Goal: Navigation & Orientation: Find specific page/section

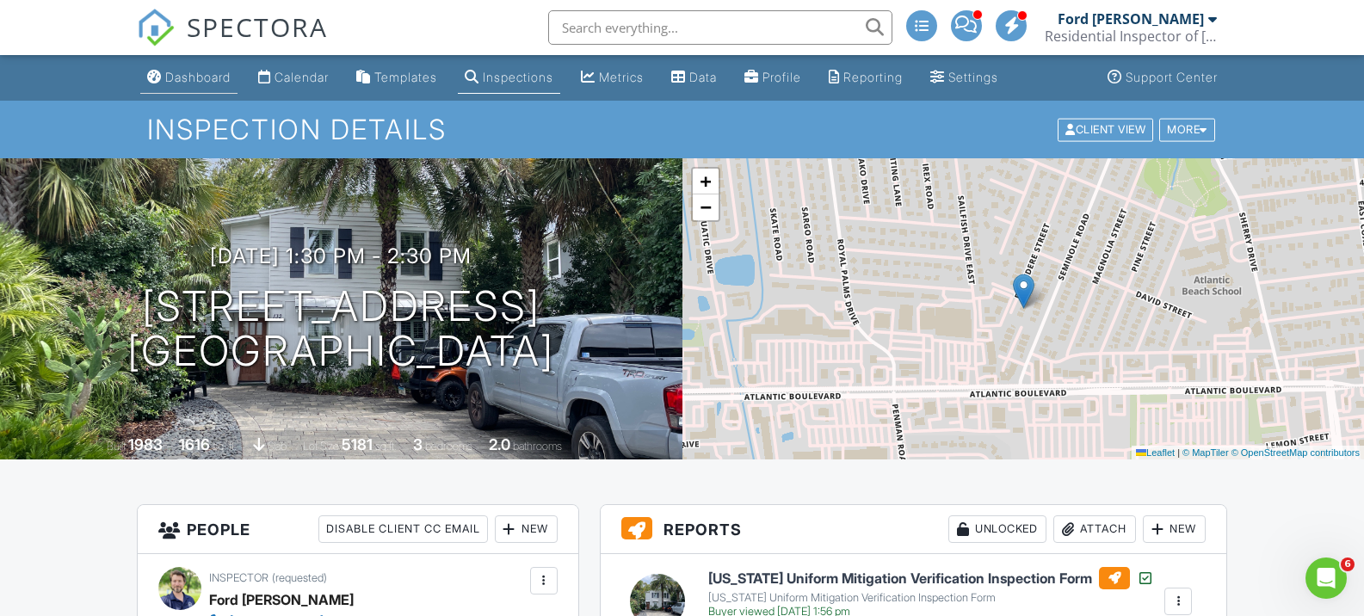
click at [187, 75] on div "Dashboard" at bounding box center [197, 77] width 65 height 15
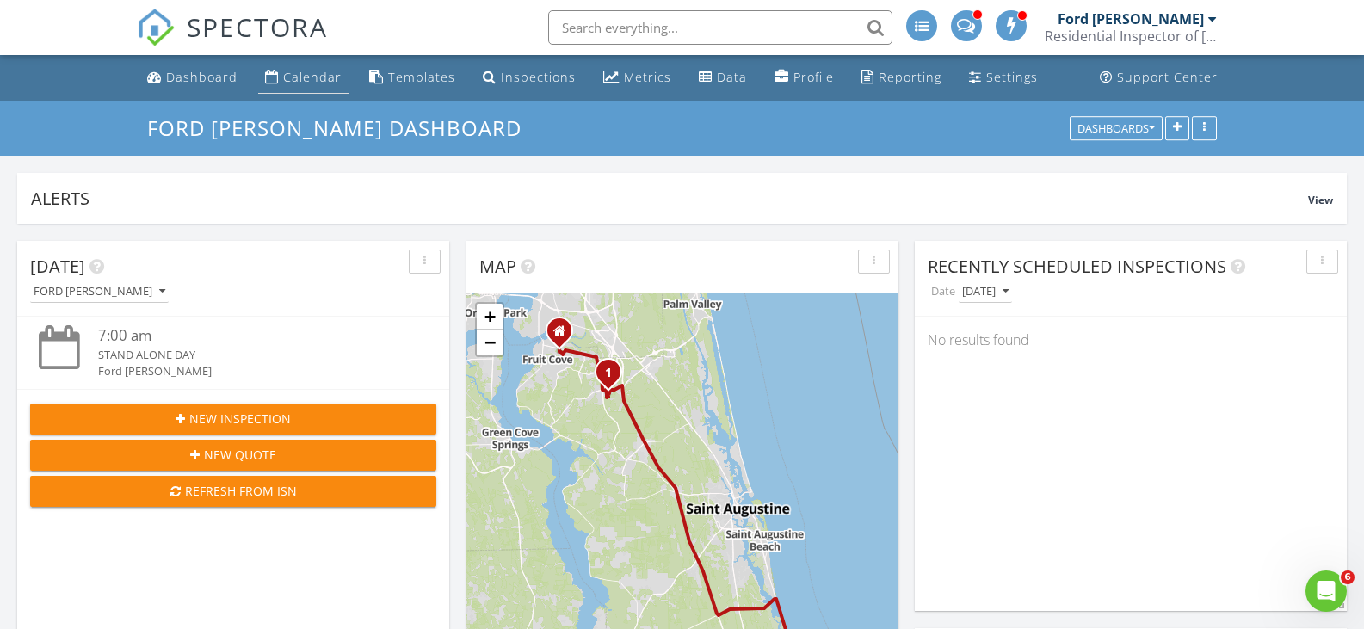
click at [288, 93] on link "Calendar" at bounding box center [303, 78] width 90 height 32
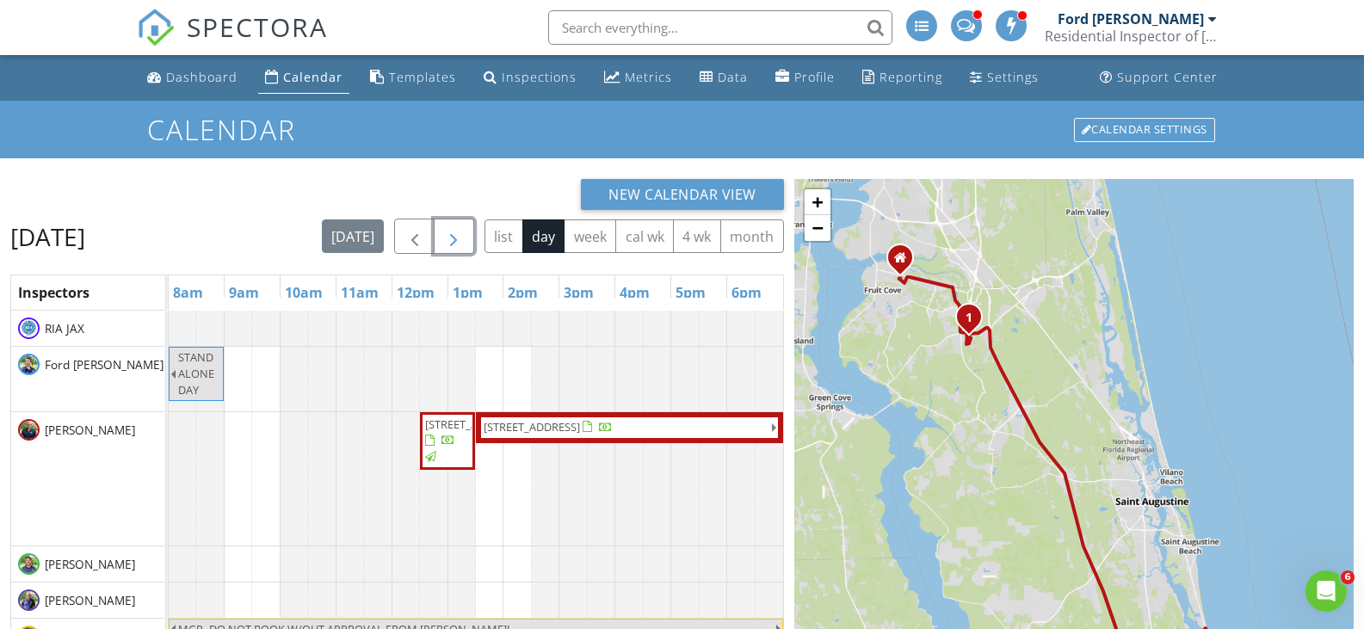
click at [464, 236] on span "button" at bounding box center [453, 236] width 21 height 21
